Goal: Information Seeking & Learning: Learn about a topic

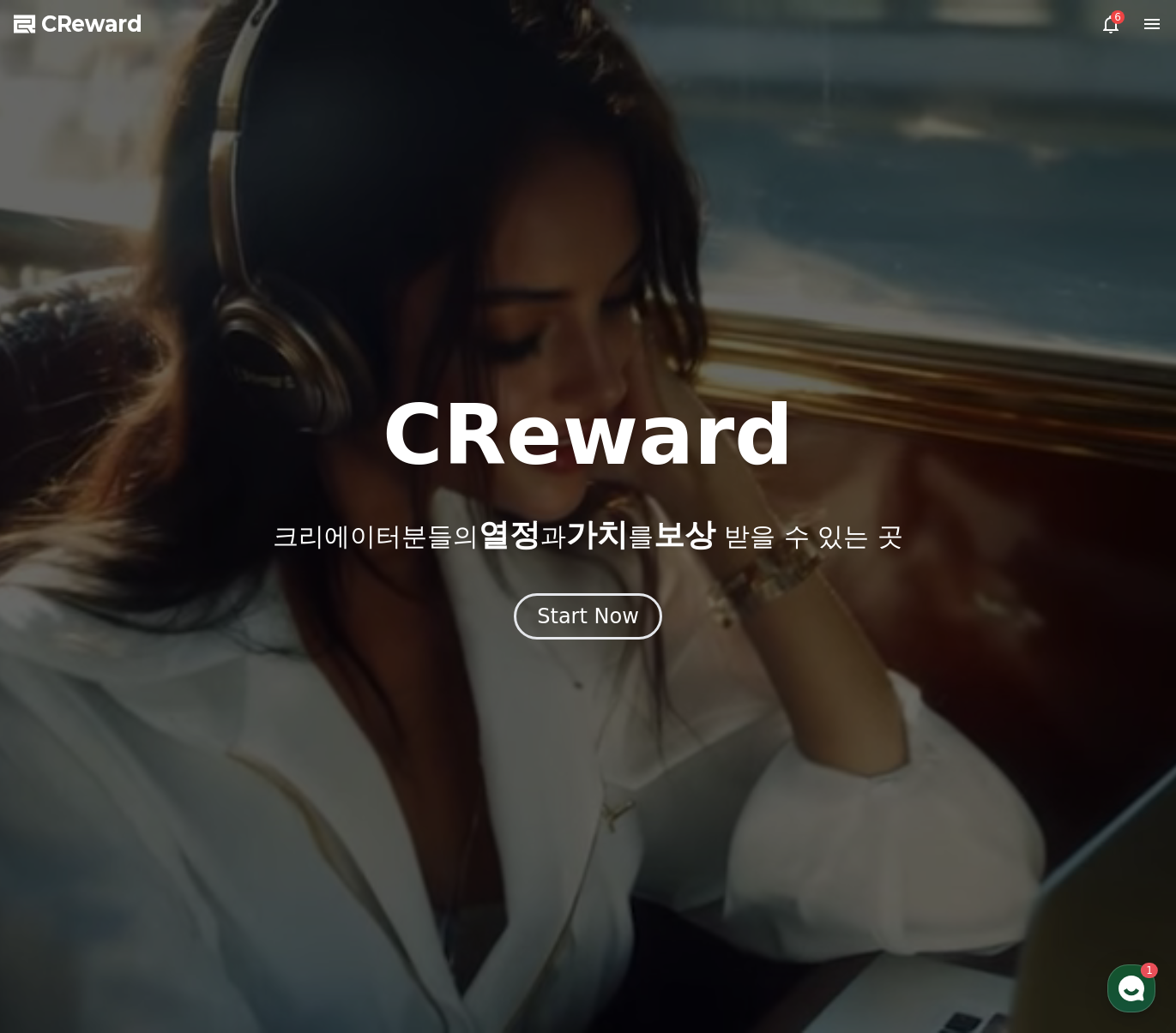
click at [1099, 25] on div at bounding box center [588, 516] width 1176 height 1033
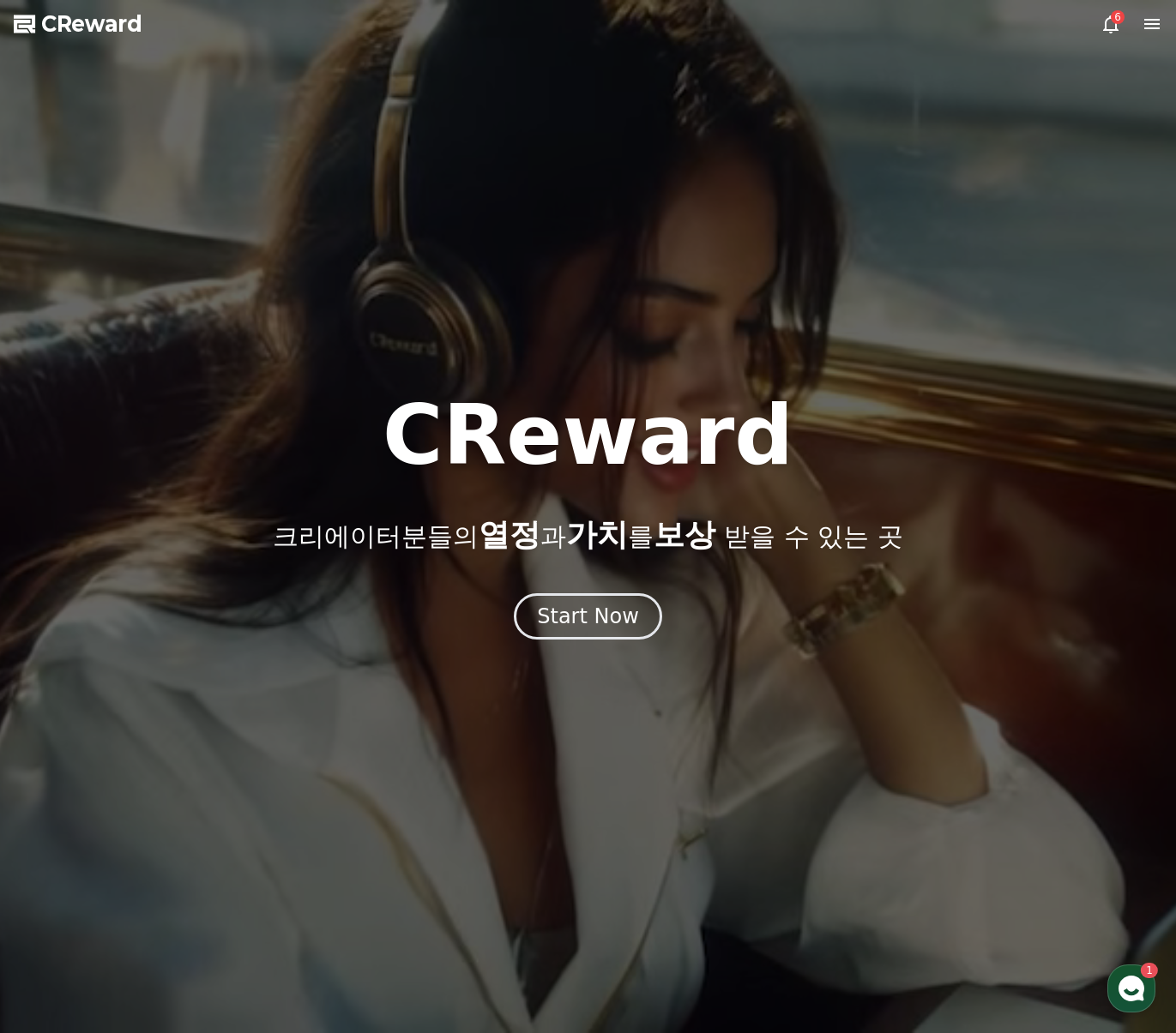
click at [1114, 25] on icon at bounding box center [1110, 25] width 16 height 18
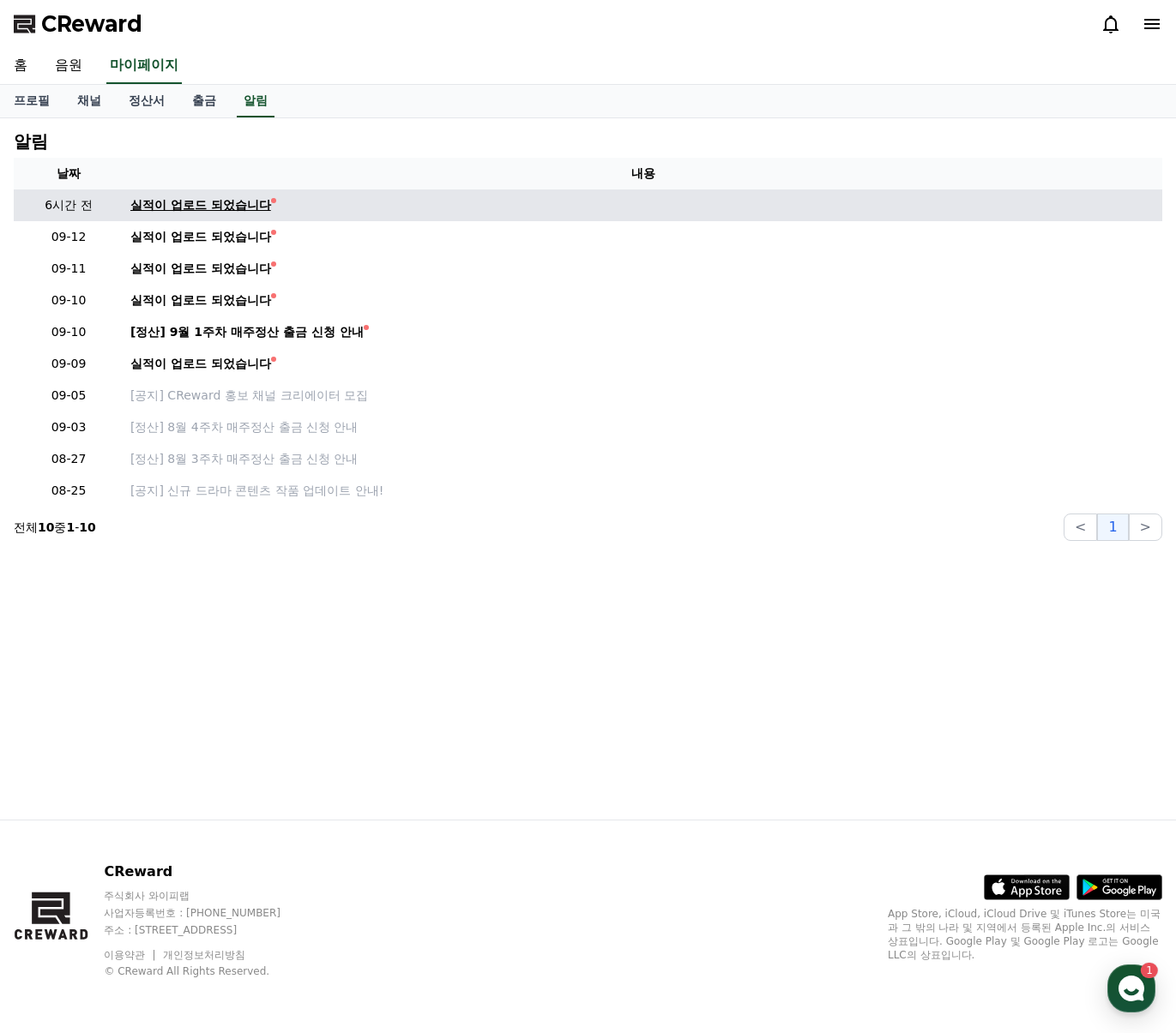
click at [199, 208] on div "실적이 업로드 되었습니다" at bounding box center [201, 206] width 141 height 18
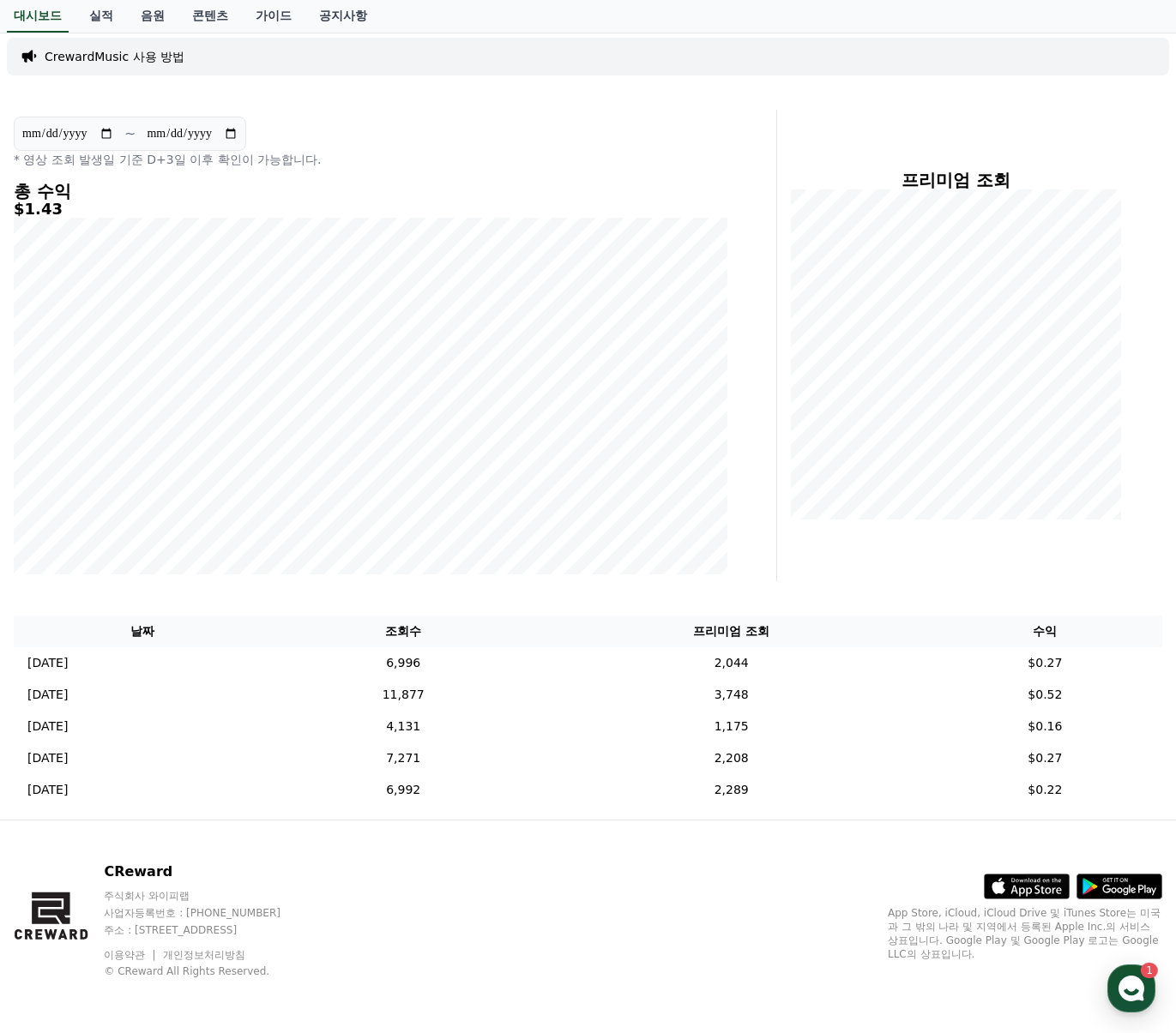
scroll to position [93, 0]
click at [1133, 976] on icon "button" at bounding box center [1130, 988] width 31 height 31
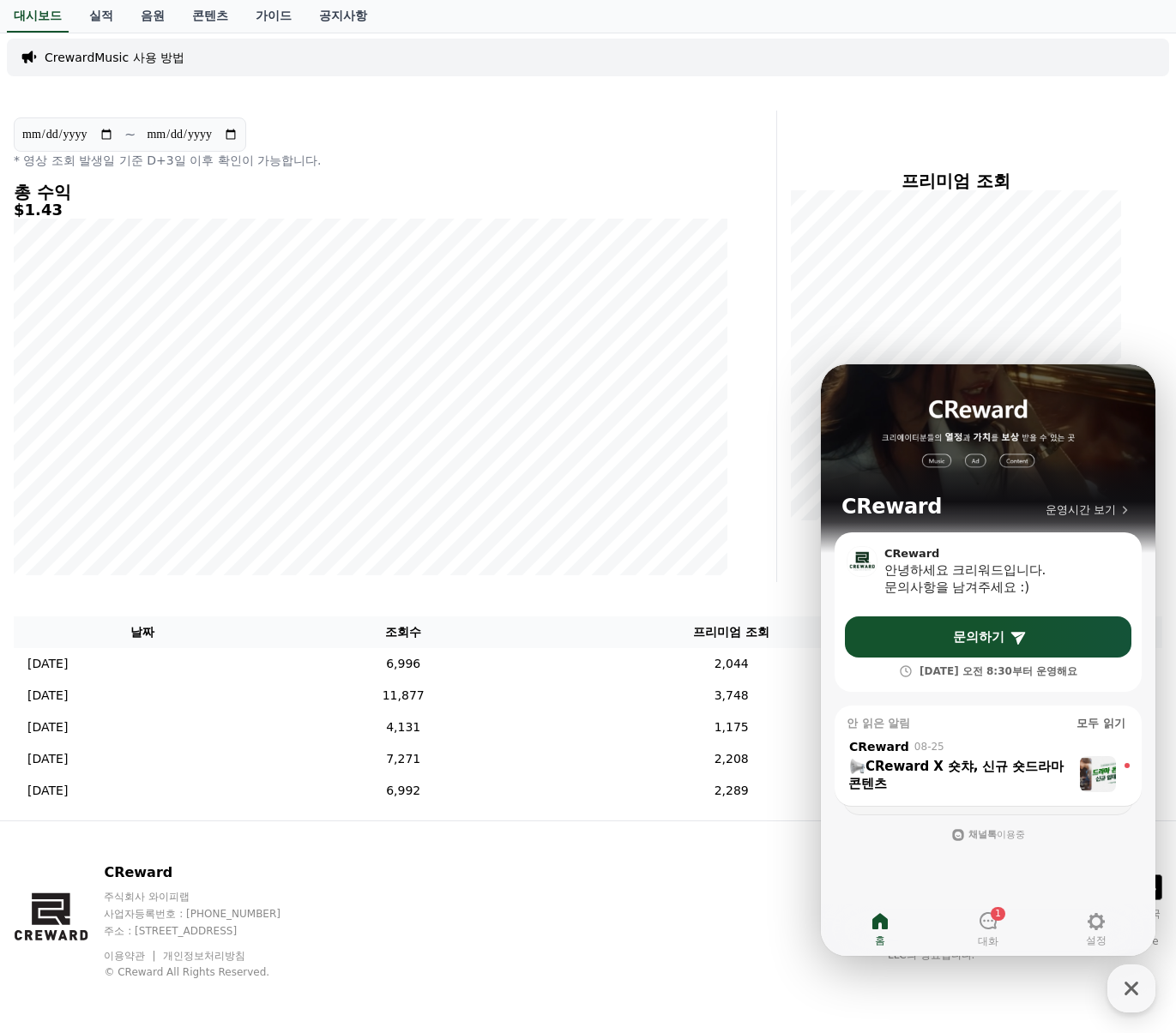
click at [783, 857] on div "CReward 주식회사 와이피랩 사업자등록번호 : [PHONE_NUMBER] 주소 : [STREET_ADDRESS] 이용약관 개인정보처리방침 …" at bounding box center [588, 928] width 1176 height 213
click at [678, 913] on div "CReward 주식회사 와이피랩 사업자등록번호 : [PHONE_NUMBER] 주소 : [STREET_ADDRESS] 이용약관 개인정보처리방침 …" at bounding box center [588, 928] width 1176 height 213
click at [1148, 246] on div "프리미엄 조회" at bounding box center [976, 346] width 385 height 472
click at [1133, 991] on icon "button" at bounding box center [1131, 989] width 14 height 14
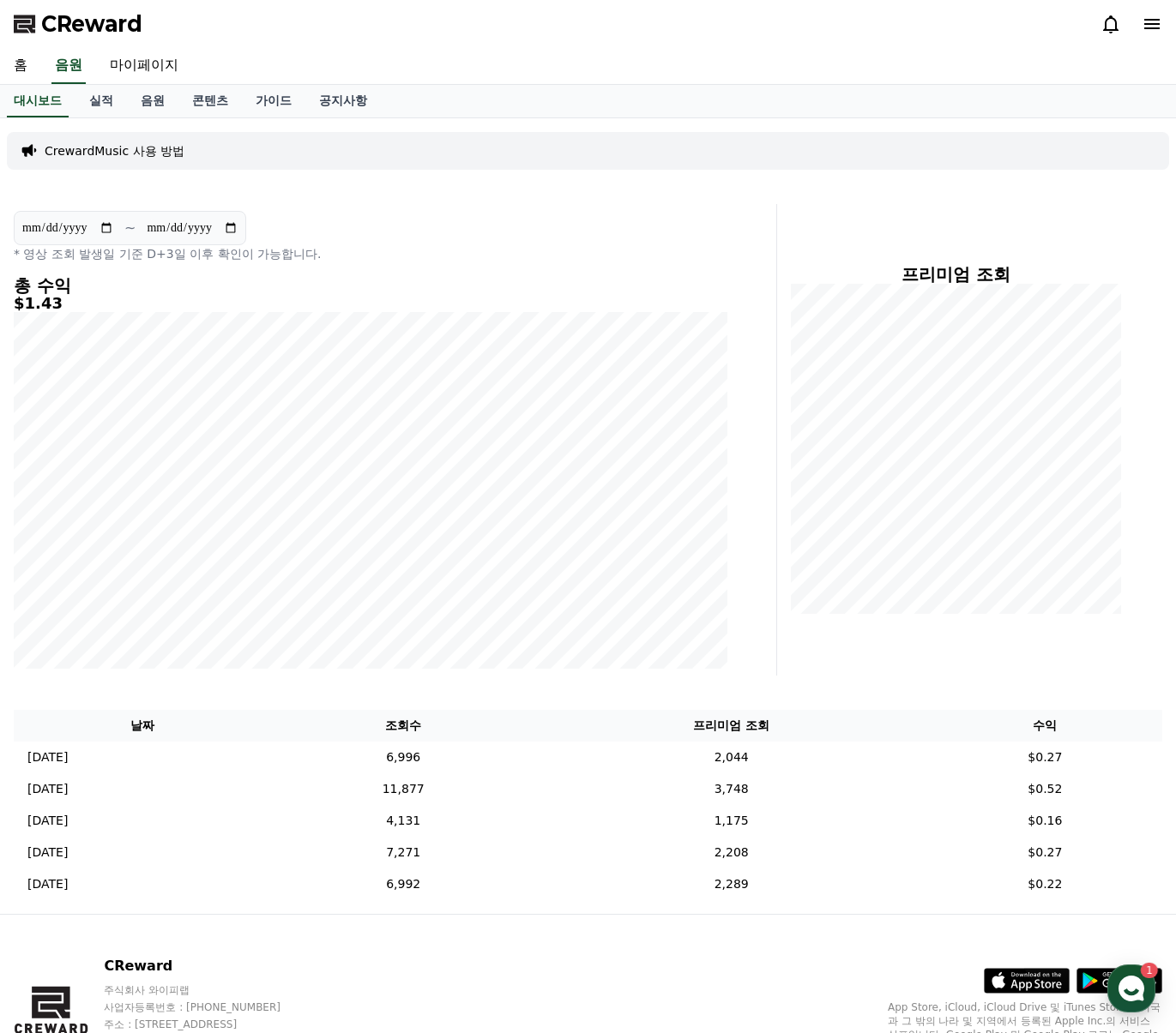
scroll to position [0, 0]
click at [99, 99] on link "실적" at bounding box center [101, 100] width 52 height 33
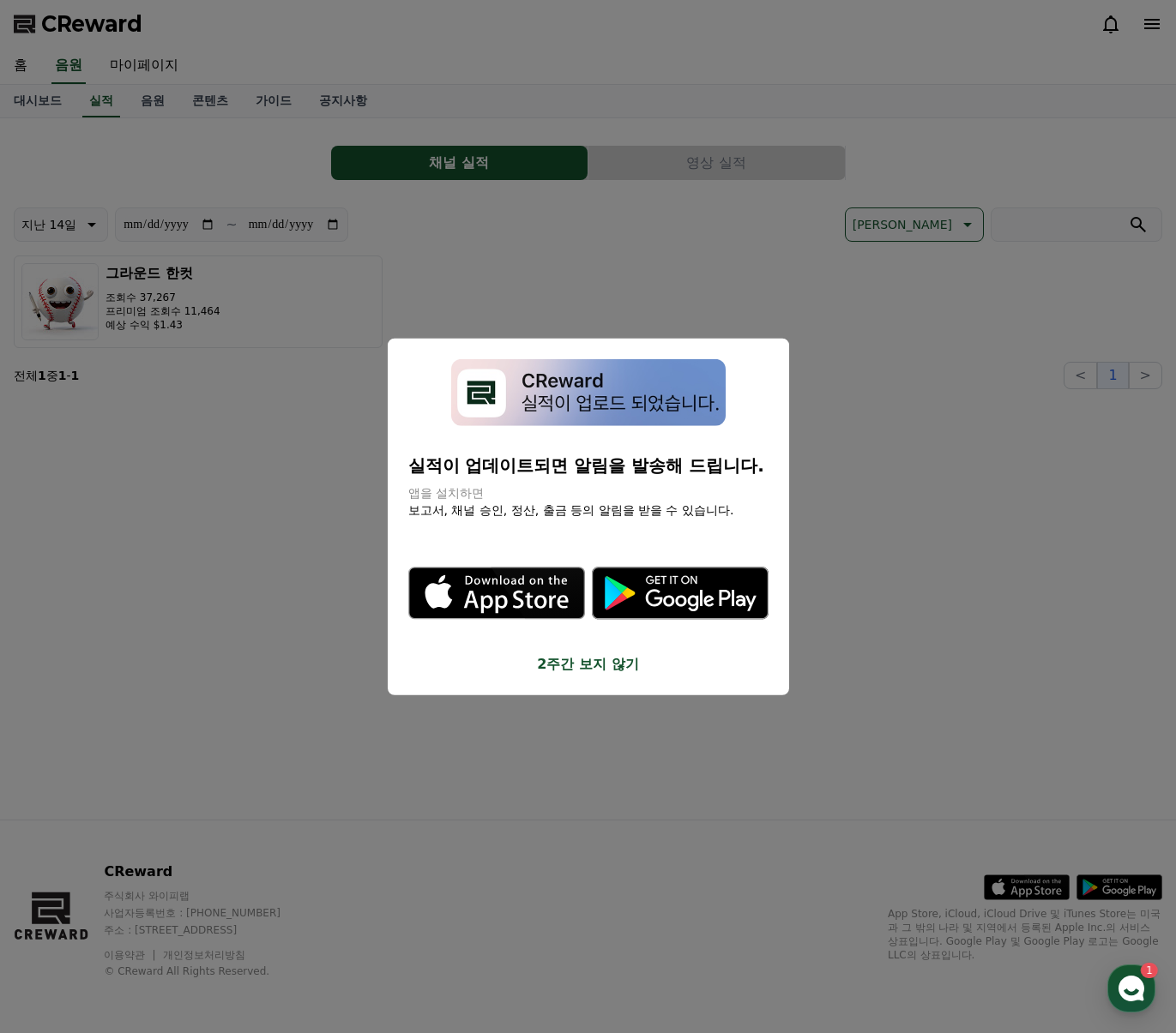
click at [166, 93] on button "close modal" at bounding box center [588, 516] width 1176 height 1033
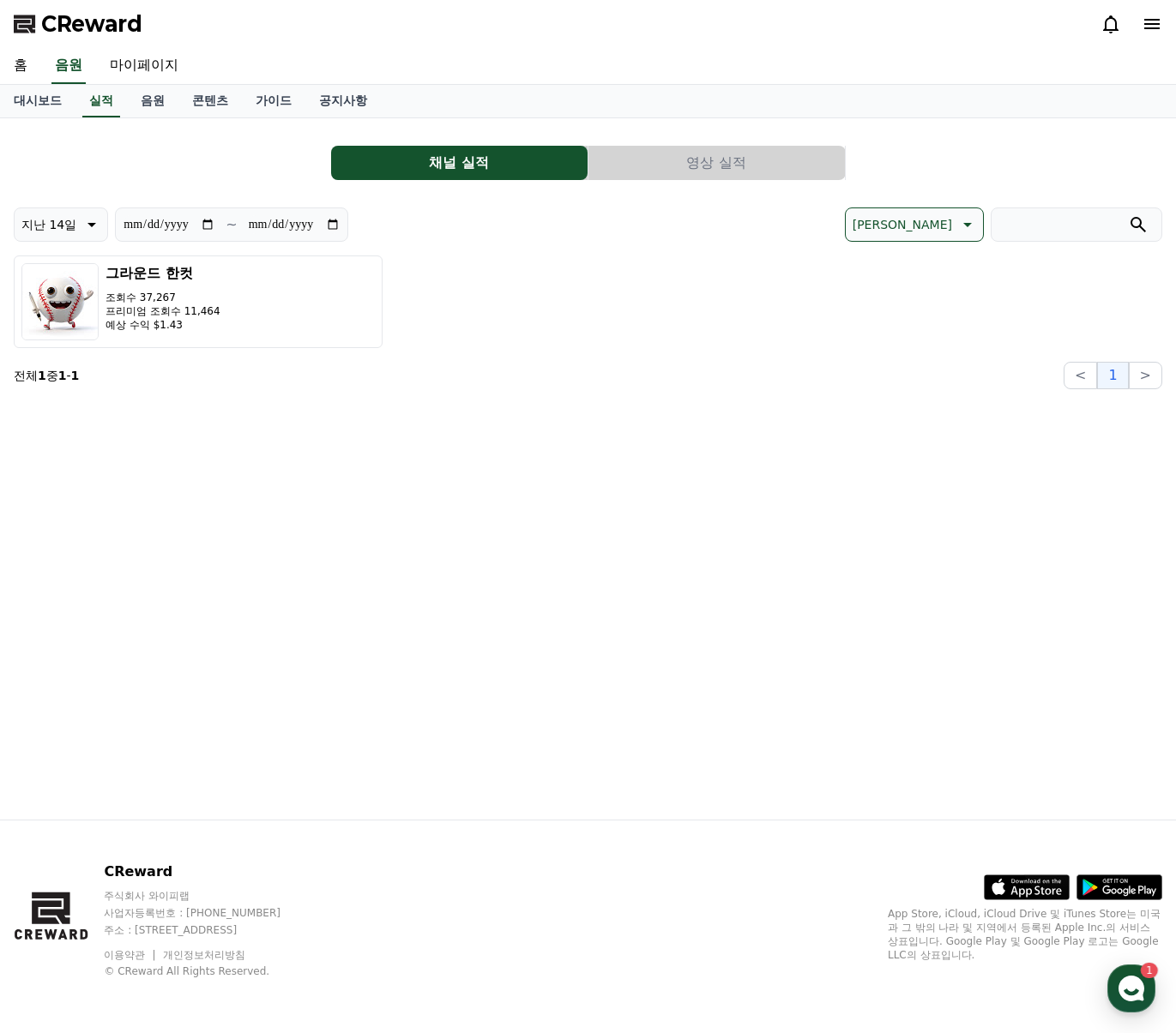
click at [674, 158] on button "영상 실적" at bounding box center [716, 163] width 256 height 35
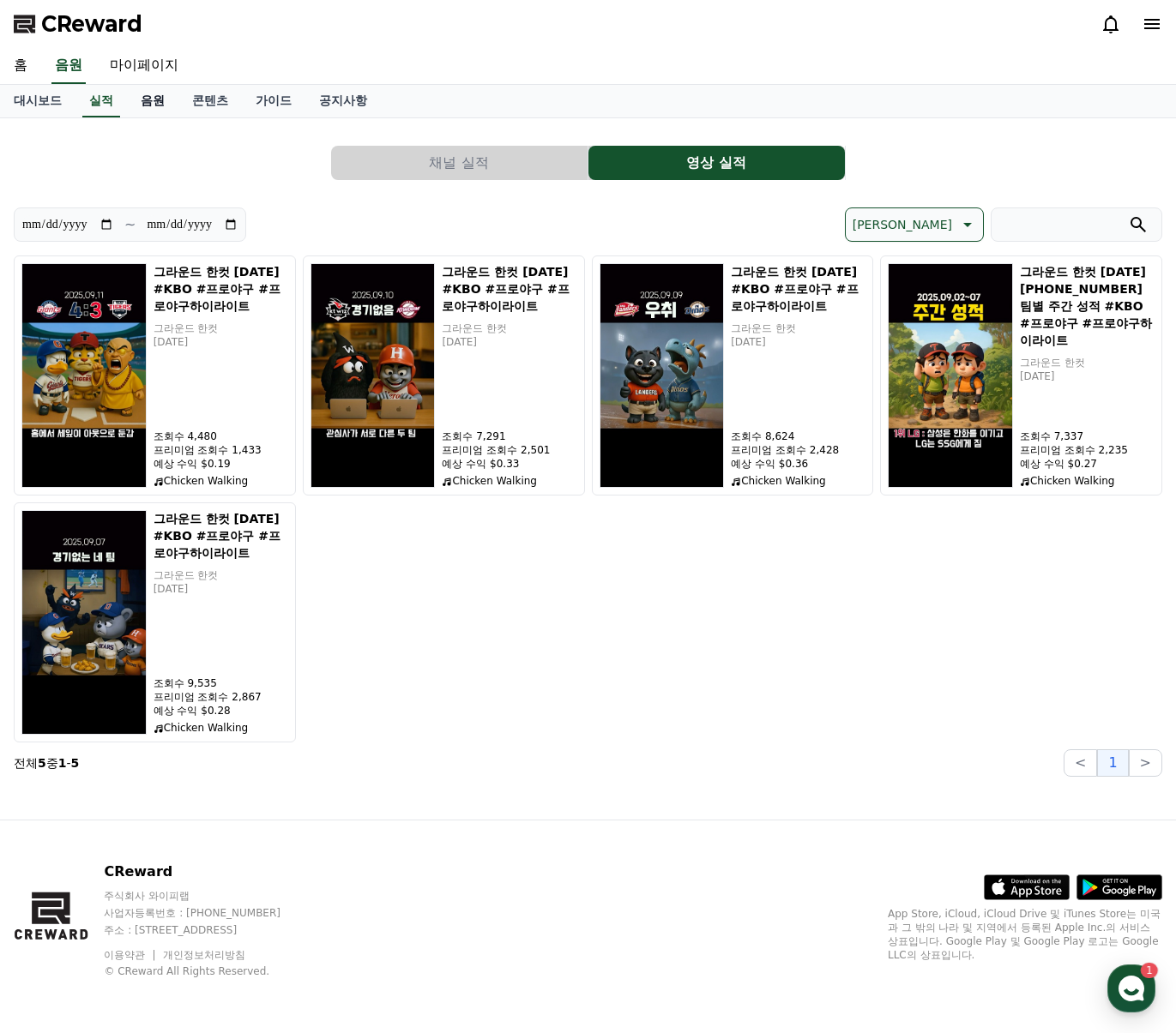
click at [149, 110] on link "음원" at bounding box center [153, 100] width 52 height 33
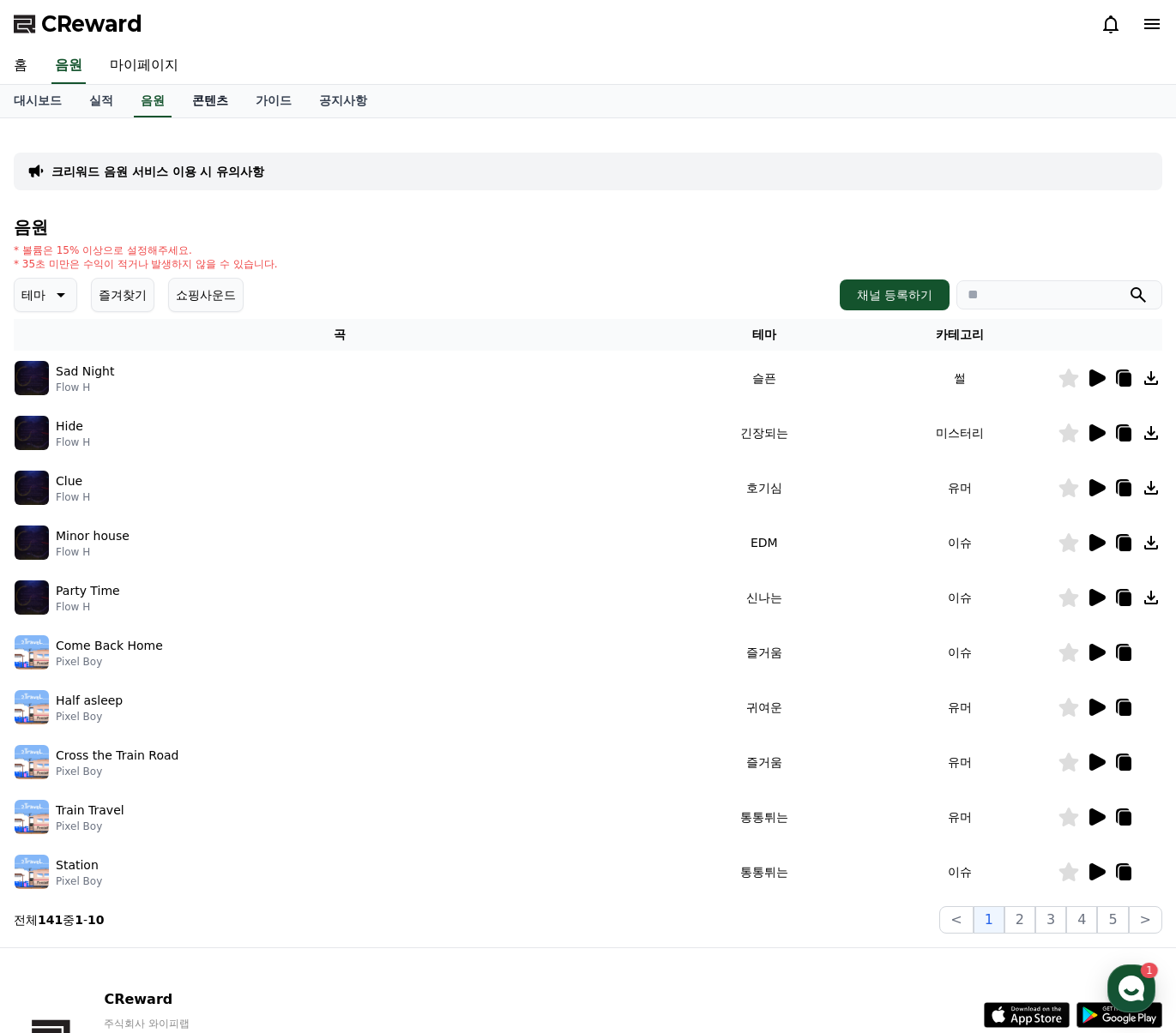
click at [208, 107] on link "콘텐츠" at bounding box center [211, 100] width 64 height 33
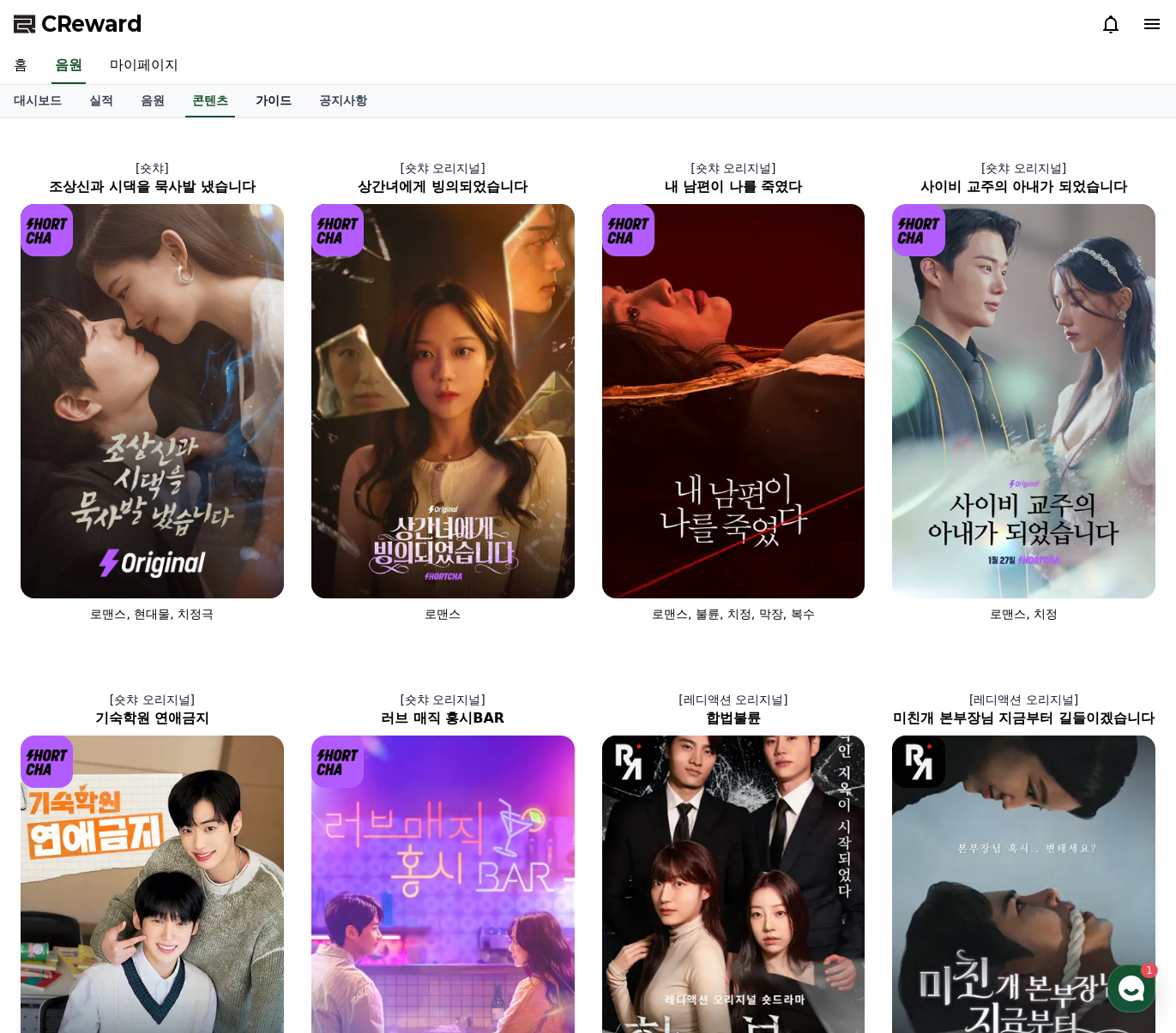
click at [241, 111] on link "가이드" at bounding box center [273, 100] width 64 height 33
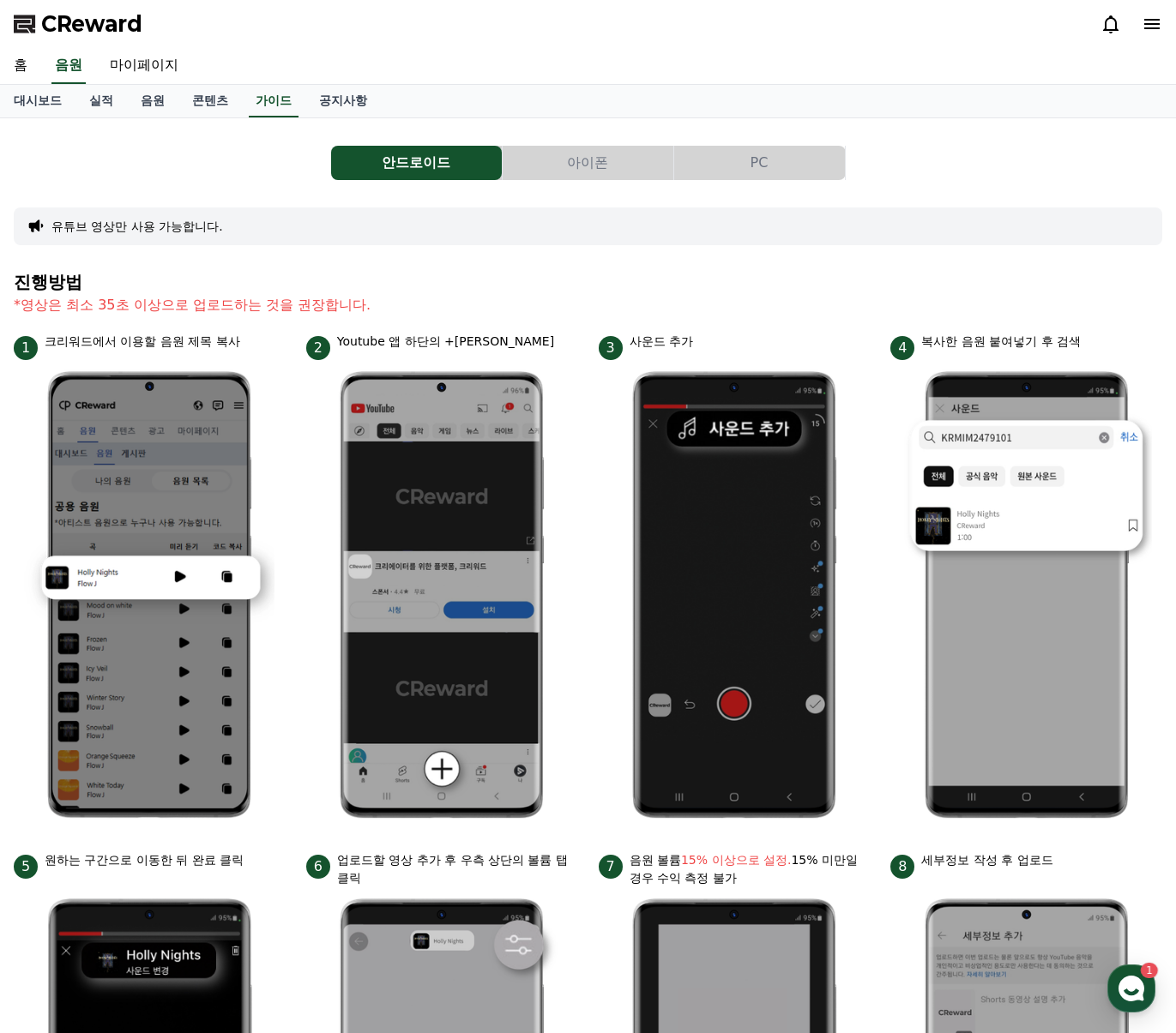
click at [592, 154] on button "아이폰" at bounding box center [588, 163] width 171 height 35
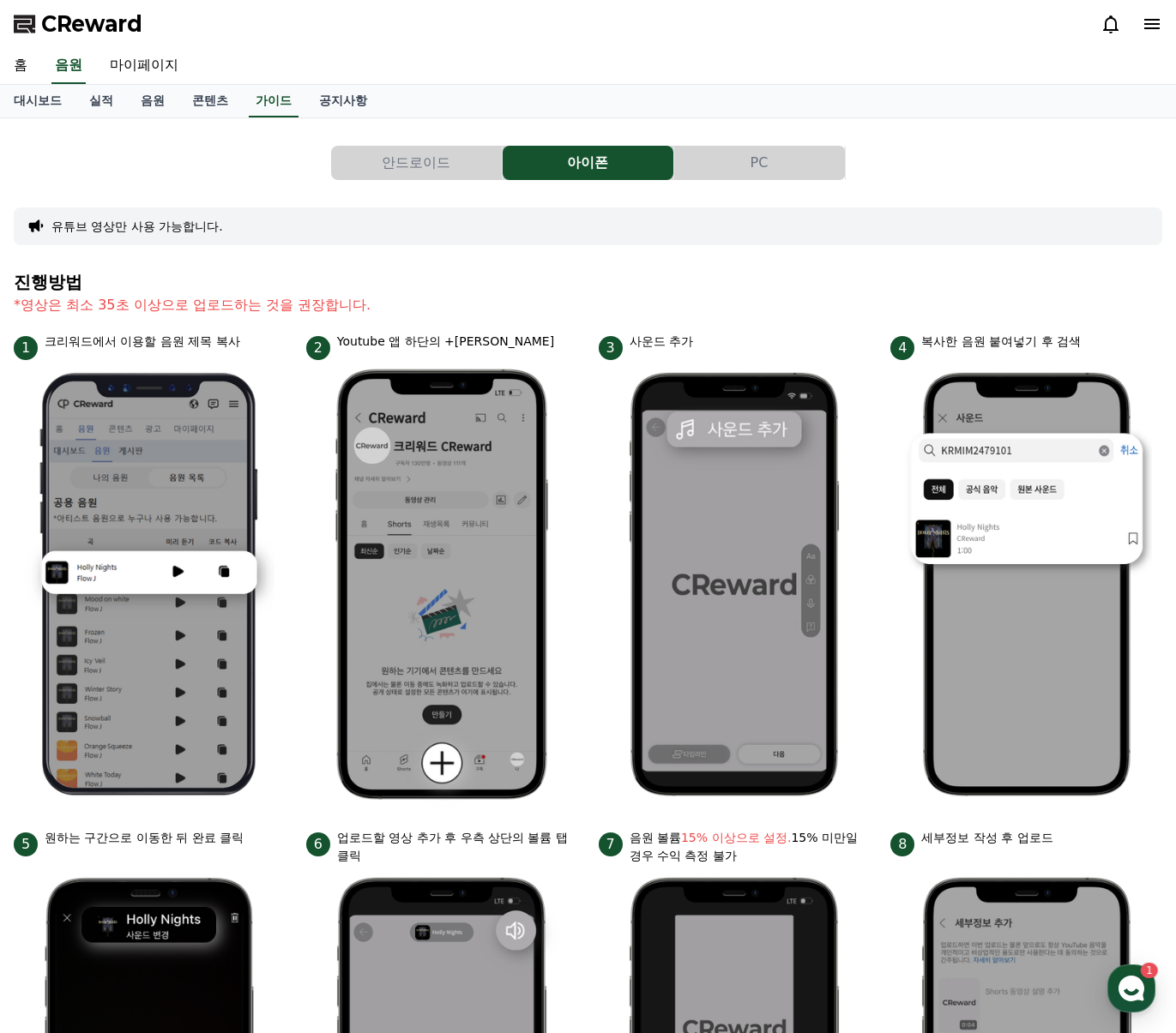
click at [749, 160] on button "PC" at bounding box center [760, 163] width 171 height 35
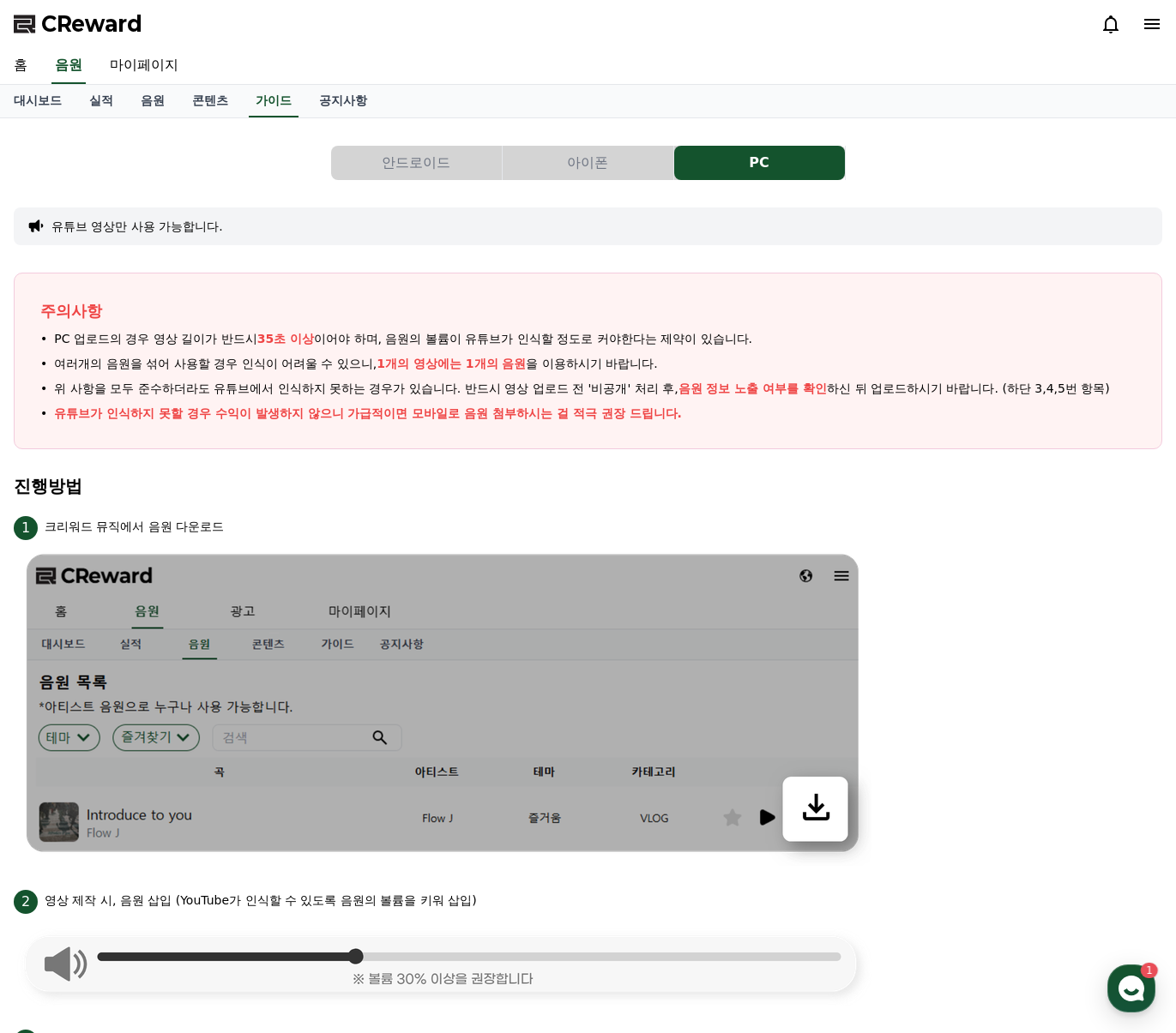
click at [599, 155] on button "아이폰" at bounding box center [588, 163] width 171 height 35
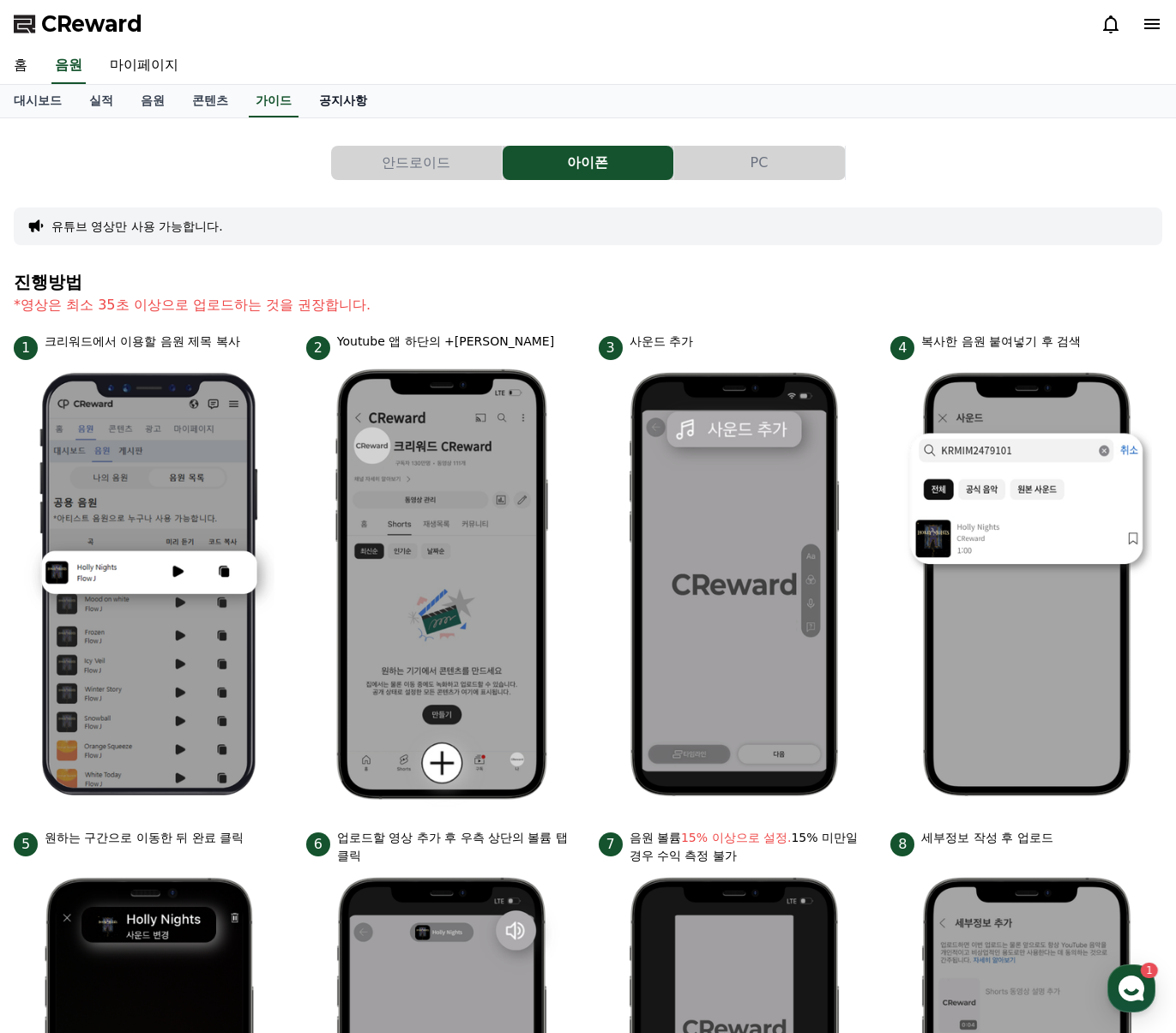
click at [327, 100] on link "공지사항" at bounding box center [343, 100] width 75 height 33
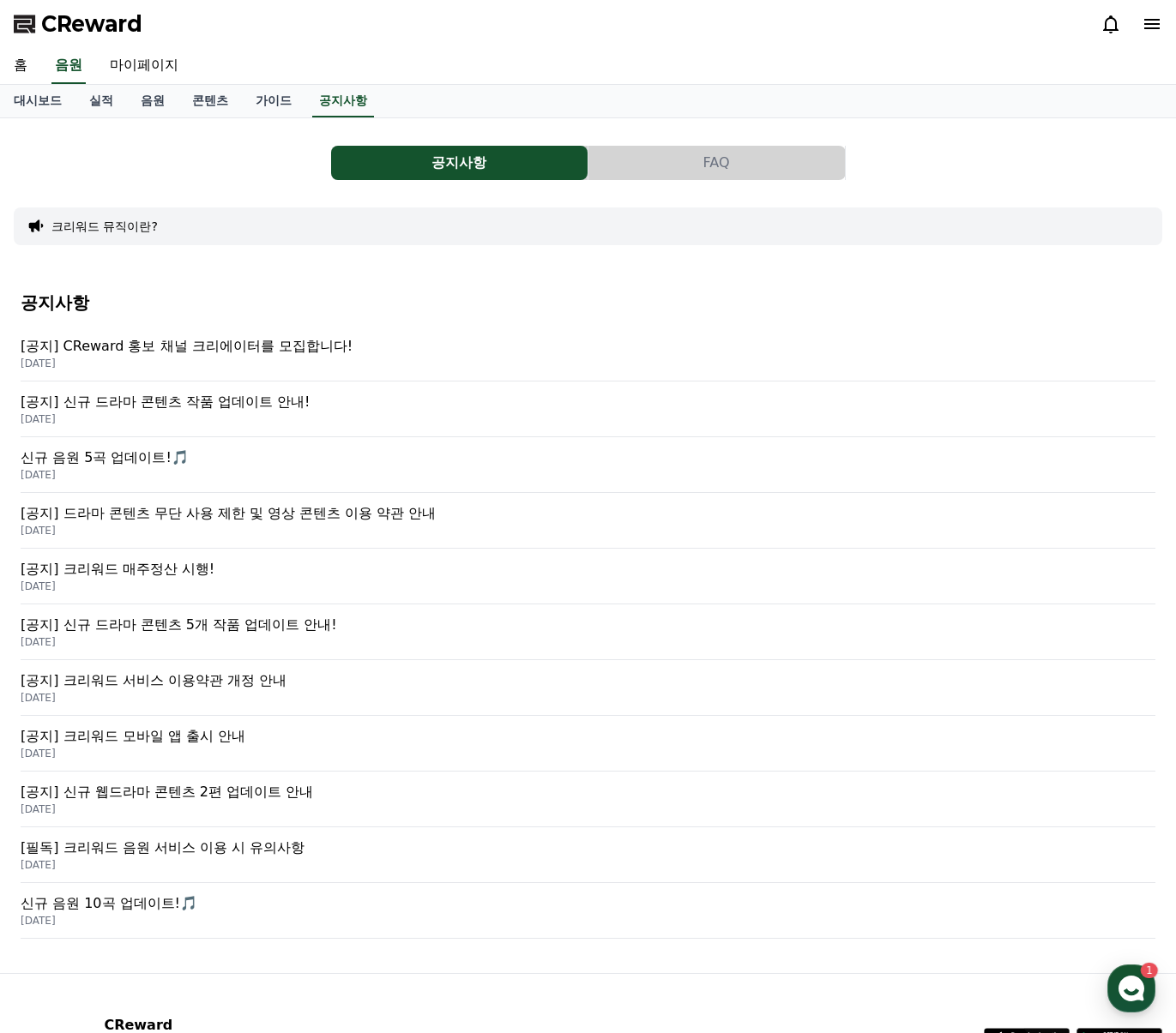
click at [237, 192] on div "공지사항 FAQ 크리워드 뮤직이란? 공지사항 [공지] CReward 홍보 채널 크리에이터를 모집합니다! [DATE] [공지] 신규 드라마 콘텐…" at bounding box center [588, 545] width 1148 height 827
